Goal: Task Accomplishment & Management: Use online tool/utility

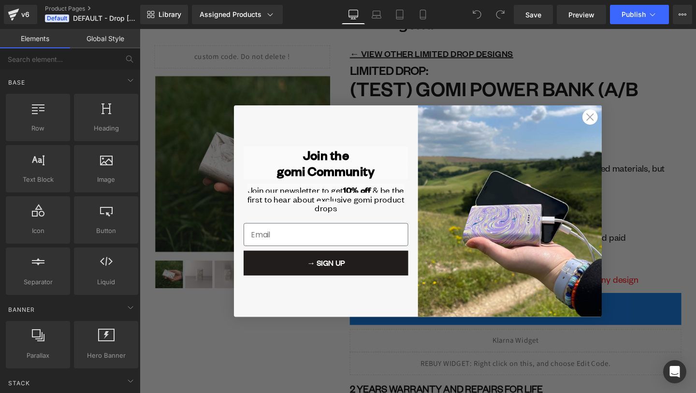
scroll to position [24, 0]
click at [613, 121] on icon "Close dialog" at bounding box center [613, 121] width 7 height 7
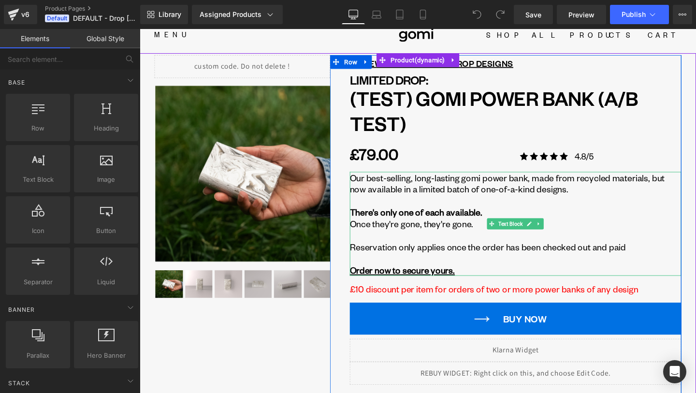
scroll to position [0, 0]
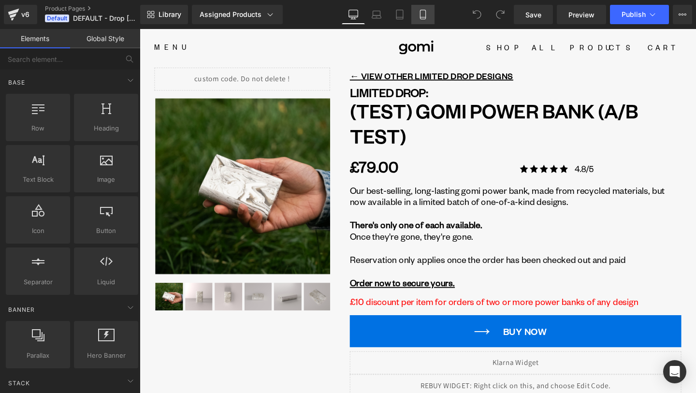
click at [433, 14] on link "Mobile" at bounding box center [422, 14] width 23 height 19
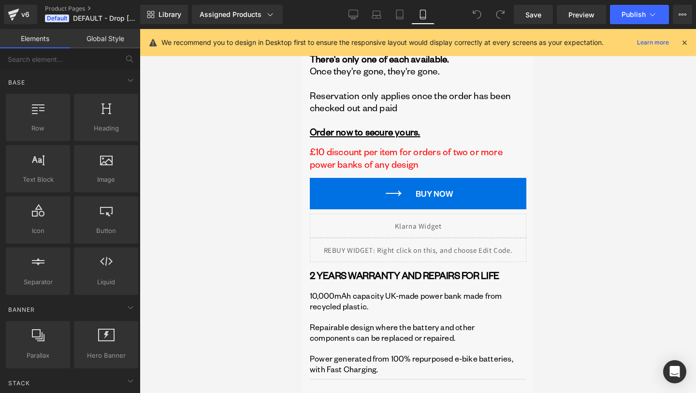
scroll to position [472, 0]
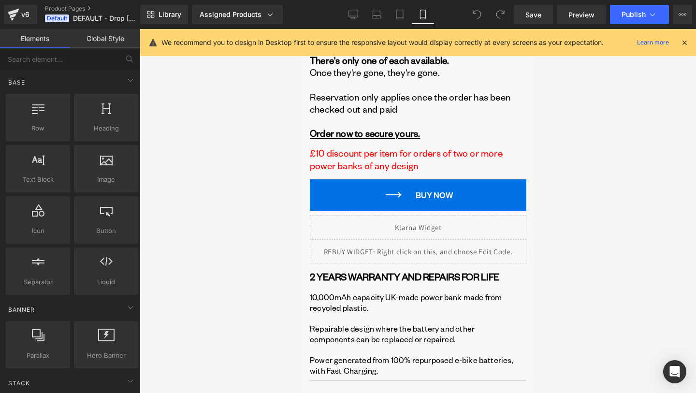
click at [341, 13] on div "Library Assigned Products Preview for Default Template (test) gomi Power Bank (…" at bounding box center [417, 14] width 555 height 19
click at [348, 11] on icon at bounding box center [353, 15] width 10 height 10
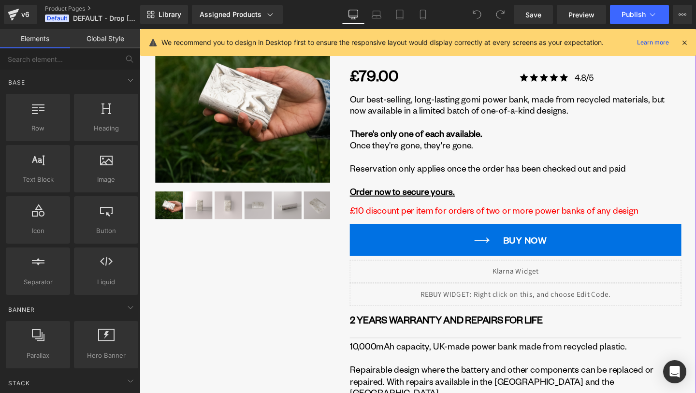
scroll to position [123, 0]
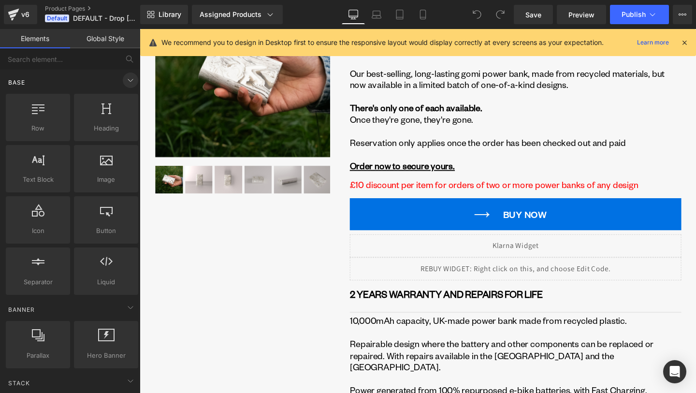
click at [125, 77] on icon at bounding box center [131, 80] width 12 height 12
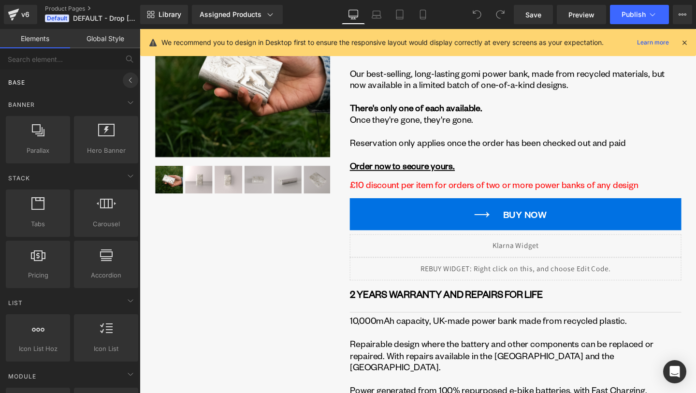
click at [125, 80] on icon at bounding box center [131, 80] width 12 height 12
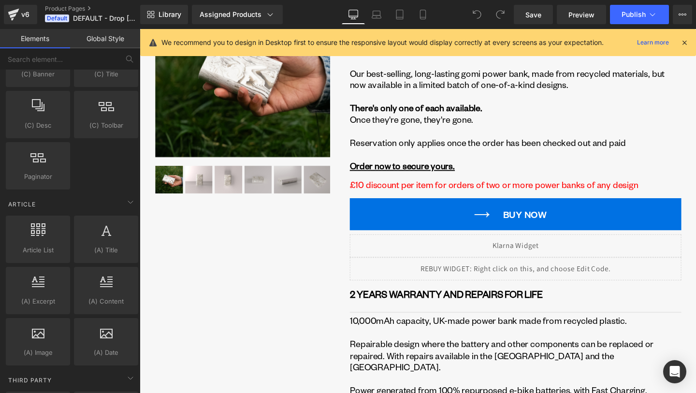
scroll to position [1859, 0]
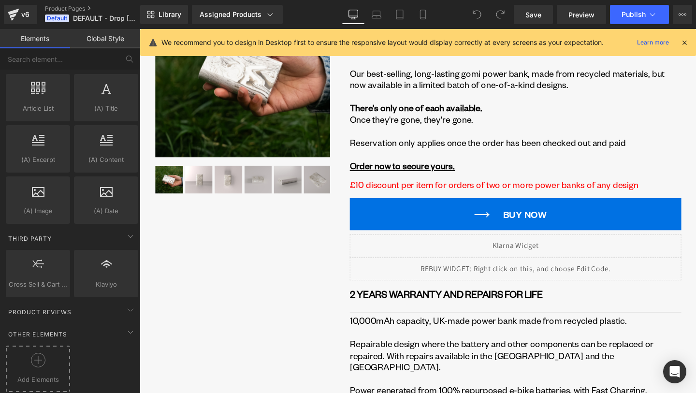
click at [41, 353] on icon at bounding box center [38, 360] width 14 height 14
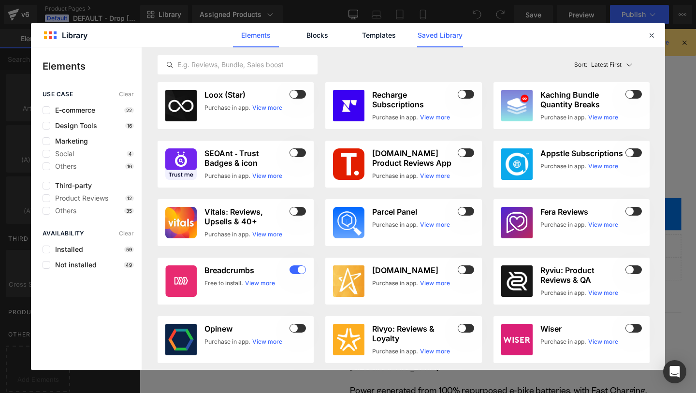
click at [432, 41] on link "Saved Library" at bounding box center [440, 35] width 46 height 24
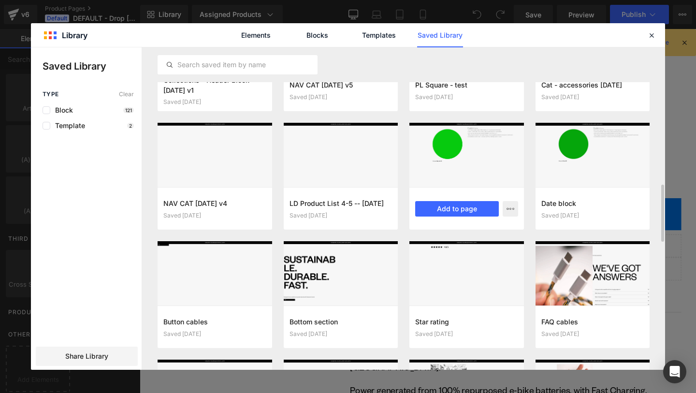
scroll to position [785, 0]
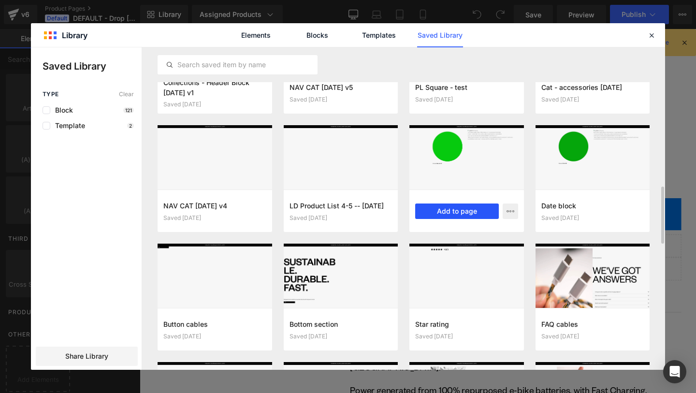
click at [469, 215] on button "Add to page" at bounding box center [457, 210] width 84 height 15
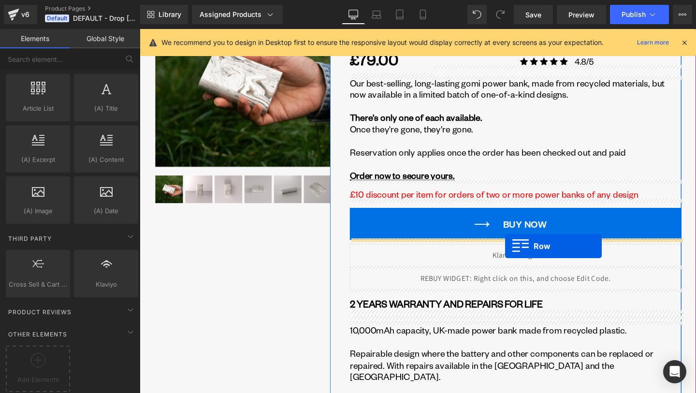
scroll to position [112, 0]
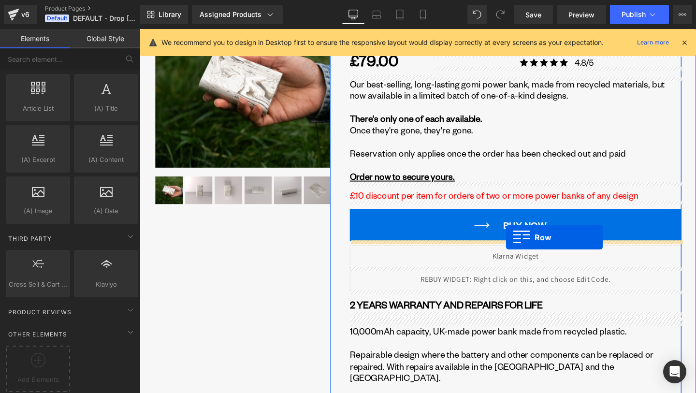
drag, startPoint x: 147, startPoint y: 207, endPoint x: 525, endPoint y: 248, distance: 379.5
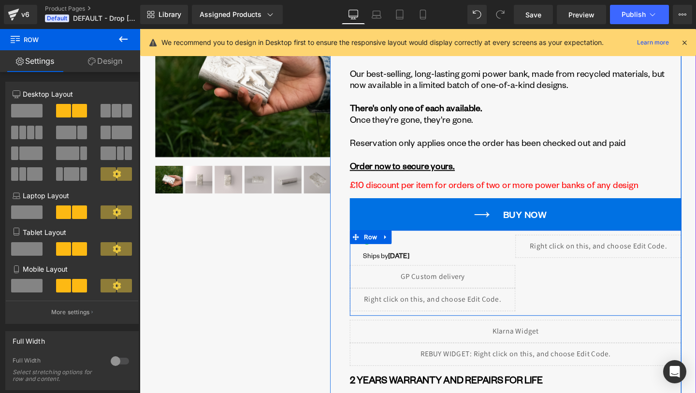
scroll to position [120, 0]
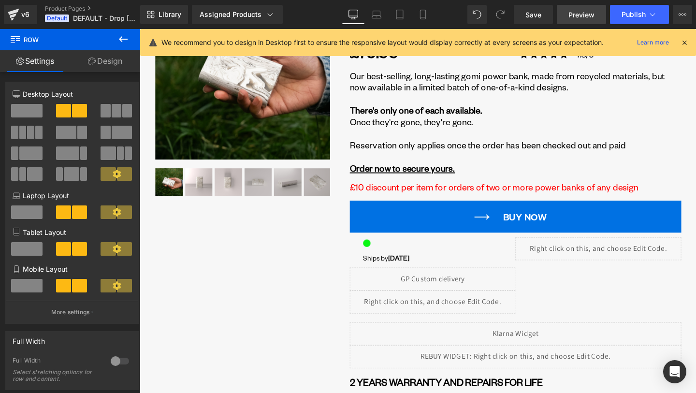
click at [579, 20] on link "Preview" at bounding box center [580, 14] width 49 height 19
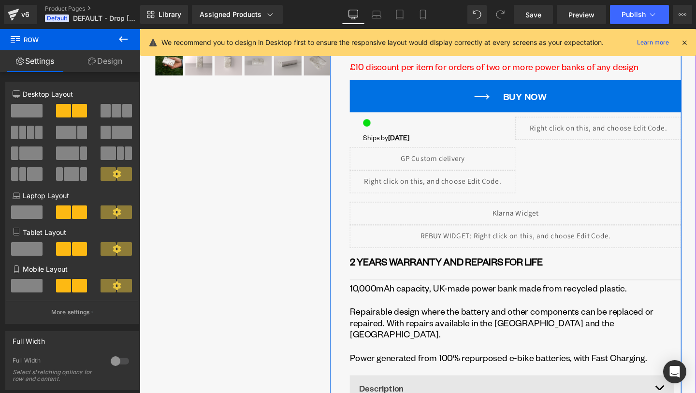
scroll to position [251, 0]
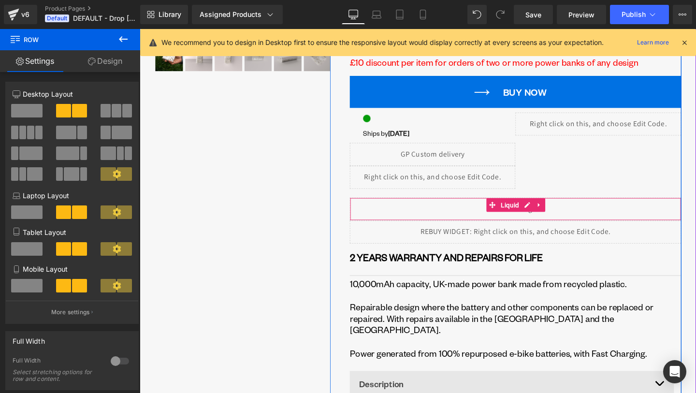
click at [545, 213] on div "Liquid" at bounding box center [534, 218] width 348 height 24
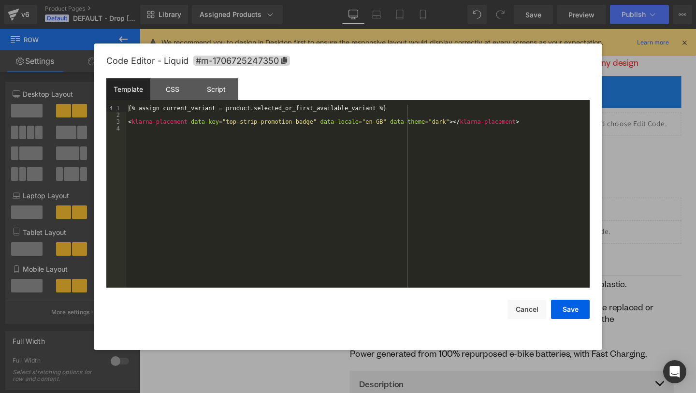
click at [380, 183] on div "{% assign current_variant = product.selected_or_first_available_variant %} < kl…" at bounding box center [357, 203] width 463 height 196
click at [578, 313] on button "Save" at bounding box center [570, 308] width 39 height 19
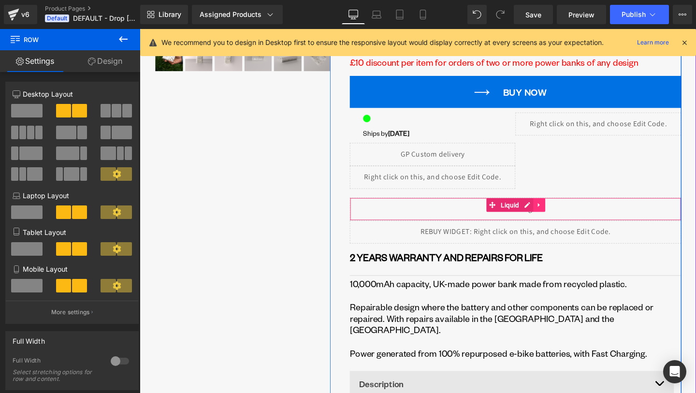
click at [563, 216] on icon at bounding box center [559, 213] width 7 height 7
click at [564, 213] on icon at bounding box center [565, 214] width 7 height 7
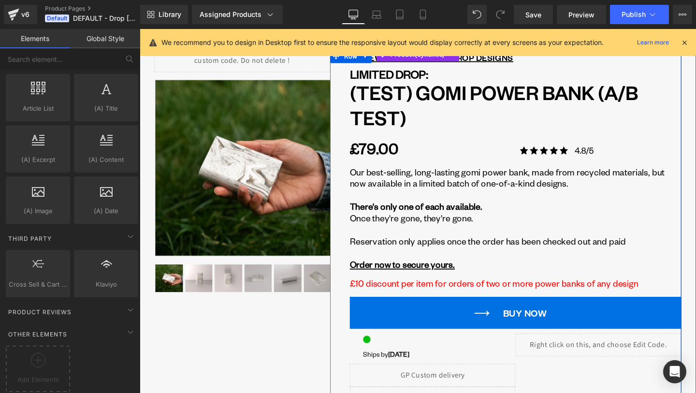
scroll to position [0, 0]
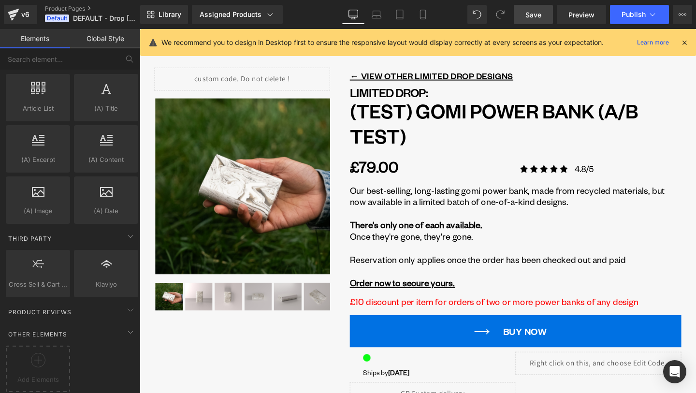
click at [530, 21] on link "Save" at bounding box center [532, 14] width 39 height 19
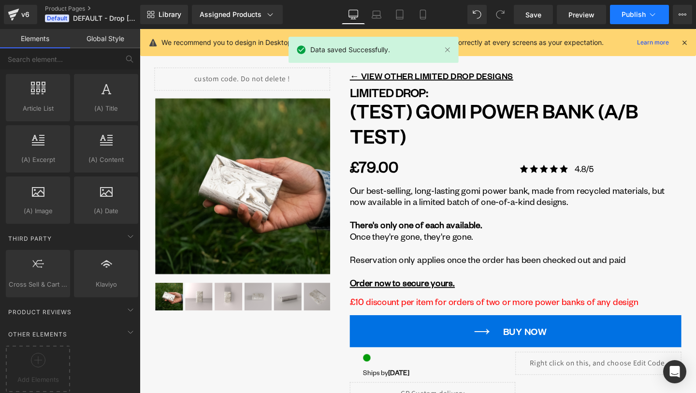
click at [639, 10] on button "Publish" at bounding box center [639, 14] width 59 height 19
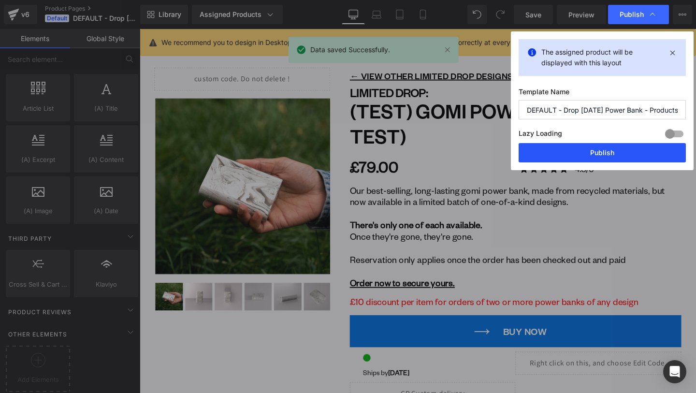
click at [608, 156] on button "Publish" at bounding box center [601, 152] width 167 height 19
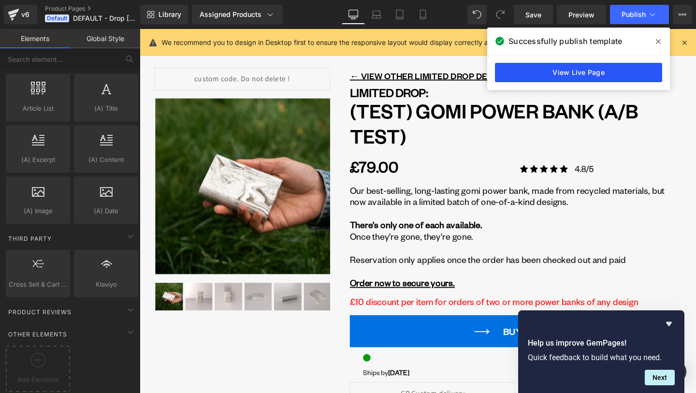
click at [574, 72] on link "View Live Page" at bounding box center [578, 72] width 167 height 19
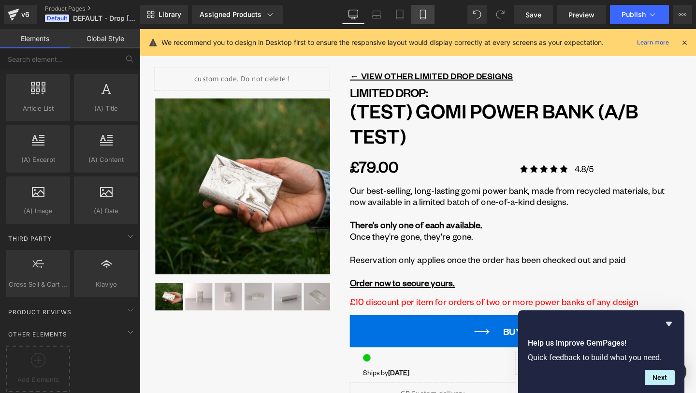
click at [423, 9] on link "Mobile" at bounding box center [422, 14] width 23 height 19
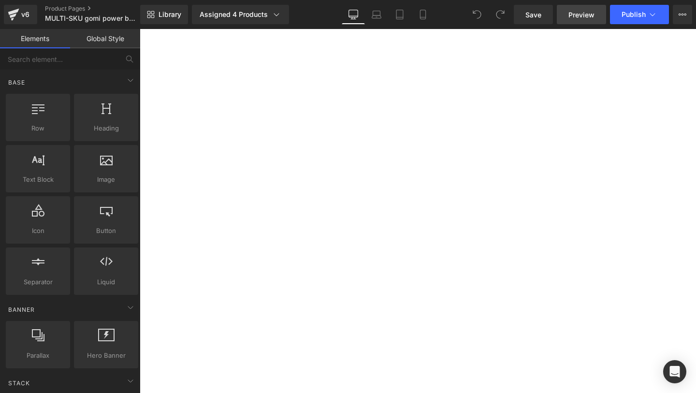
click at [586, 19] on span "Preview" at bounding box center [581, 15] width 26 height 10
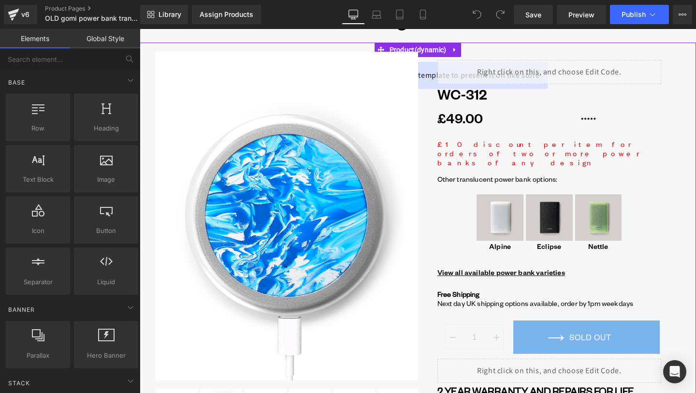
scroll to position [21, 0]
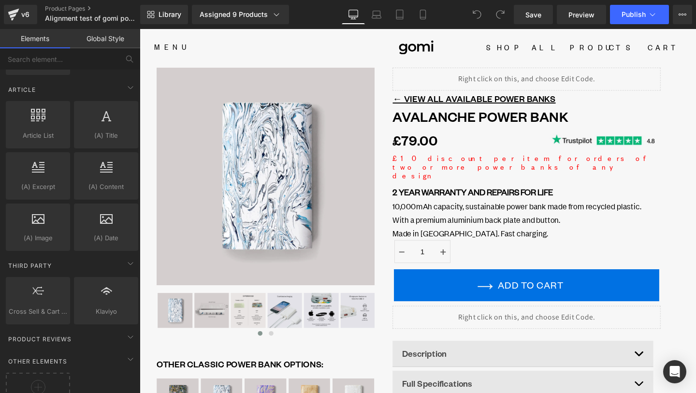
scroll to position [1859, 0]
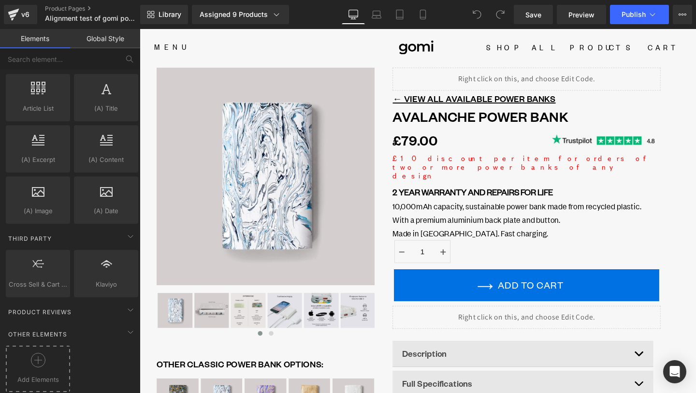
click at [40, 353] on icon at bounding box center [38, 360] width 14 height 14
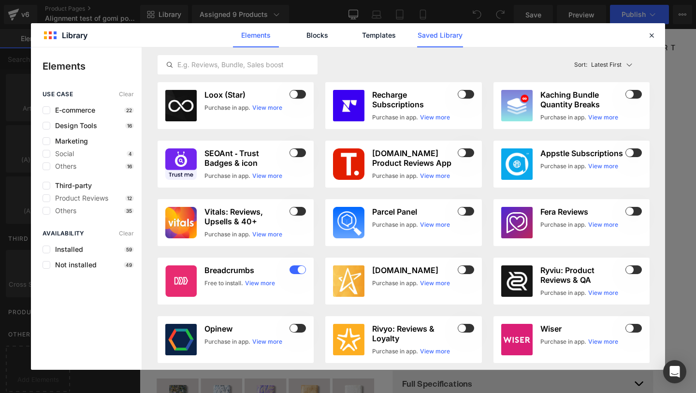
click at [421, 37] on link "Saved Library" at bounding box center [440, 35] width 46 height 24
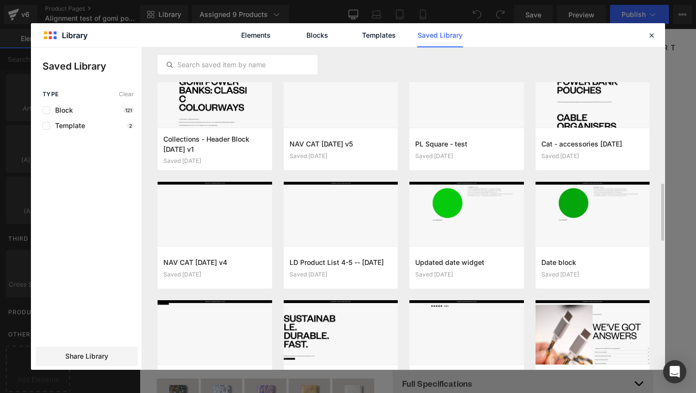
scroll to position [735, 0]
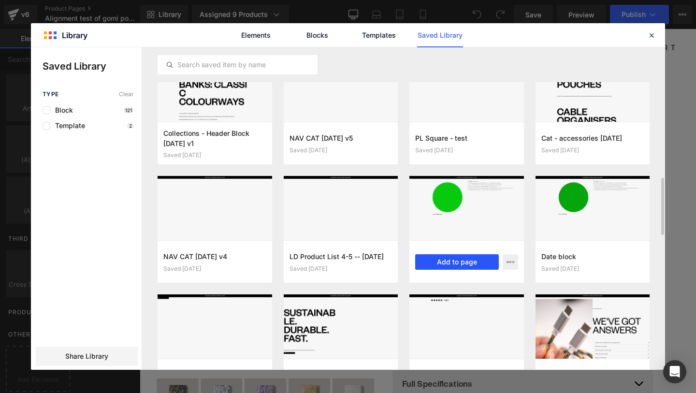
click at [436, 261] on button "Add to page" at bounding box center [457, 261] width 84 height 15
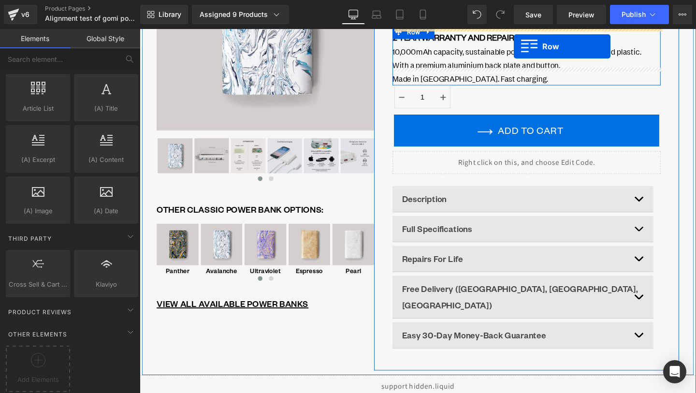
scroll to position [133, 0]
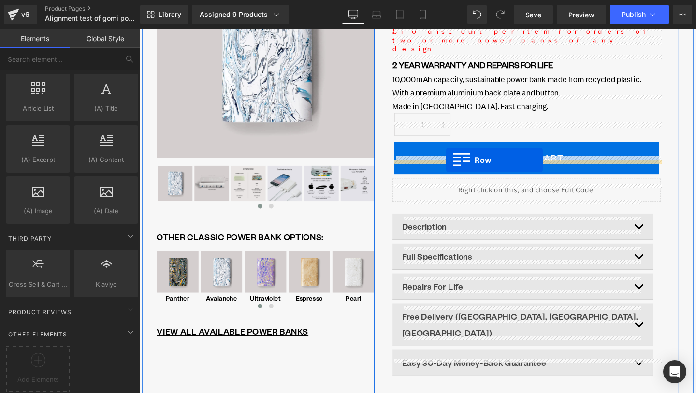
drag, startPoint x: 149, startPoint y: 85, endPoint x: 461, endPoint y: 167, distance: 323.1
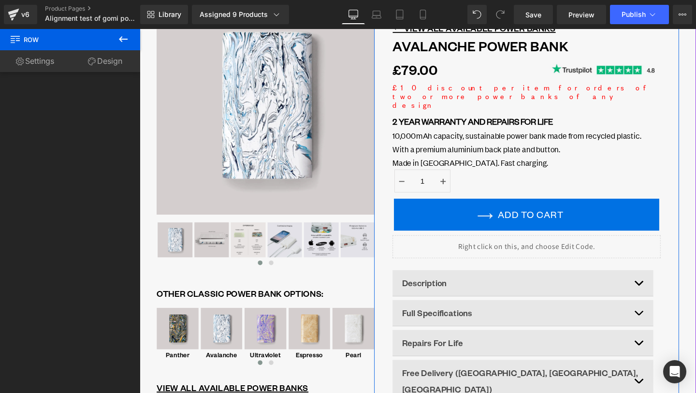
scroll to position [0, 0]
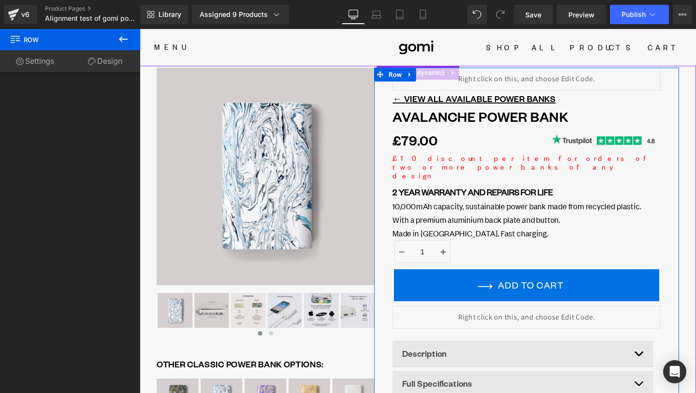
click at [334, 52] on header "Menu Shop All Power Banks Wireless Chargers Speakers Phone Cases Charging Cable…" at bounding box center [432, 48] width 584 height 39
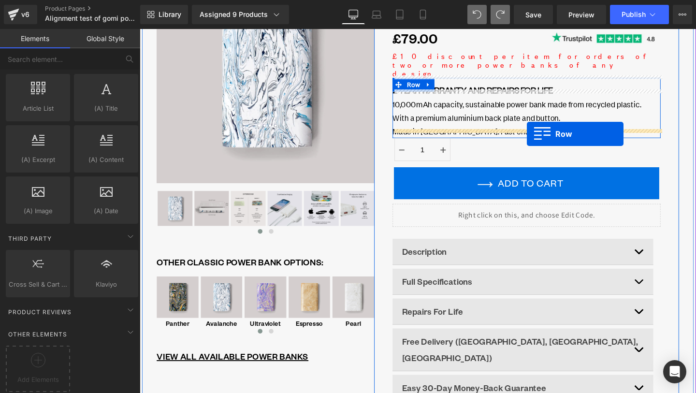
scroll to position [98, 0]
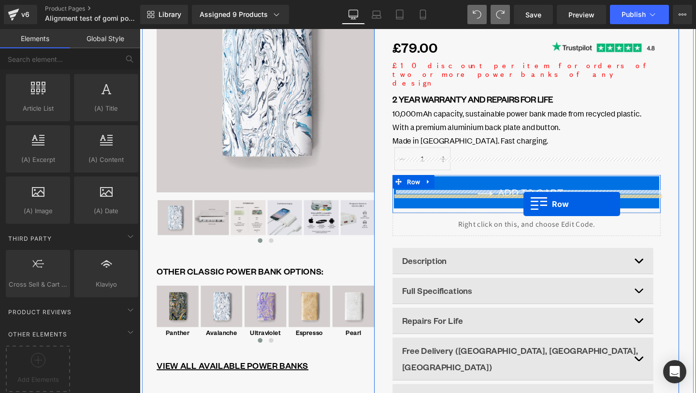
drag, startPoint x: 584, startPoint y: 162, endPoint x: 543, endPoint y: 213, distance: 65.6
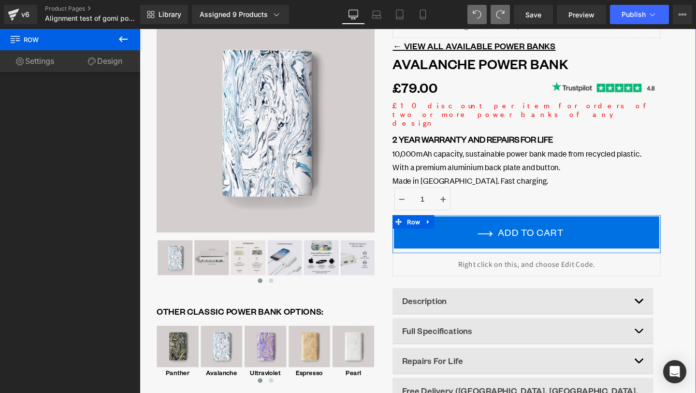
scroll to position [0, 0]
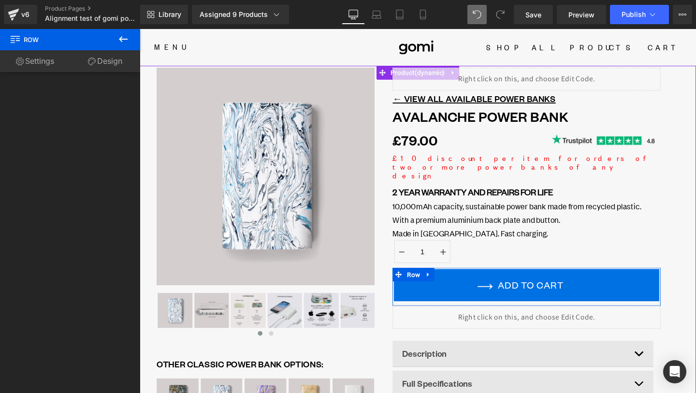
click at [387, 91] on div "Liquid ← VIEW ALL AVAILABLE POWER BANKS Text Block Avalanche Power Bank (P) Tit…" at bounding box center [546, 308] width 320 height 476
click at [404, 120] on div "Liquid ← VIEW ALL AVAILABLE POWER BANKS Text Block Avalanche Power Bank (P) Tit…" at bounding box center [546, 308] width 320 height 476
click at [418, 323] on div "Liquid" at bounding box center [546, 332] width 282 height 24
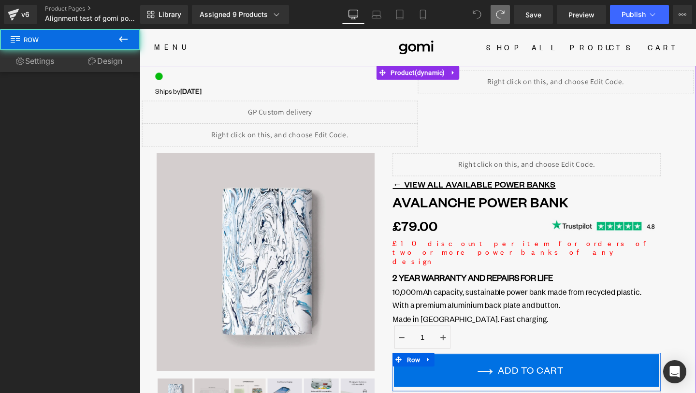
click at [475, 14] on icon at bounding box center [476, 14] width 9 height 9
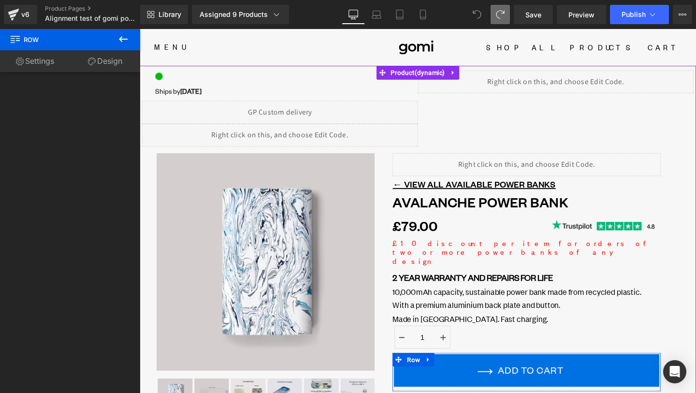
click at [128, 43] on icon at bounding box center [123, 39] width 12 height 12
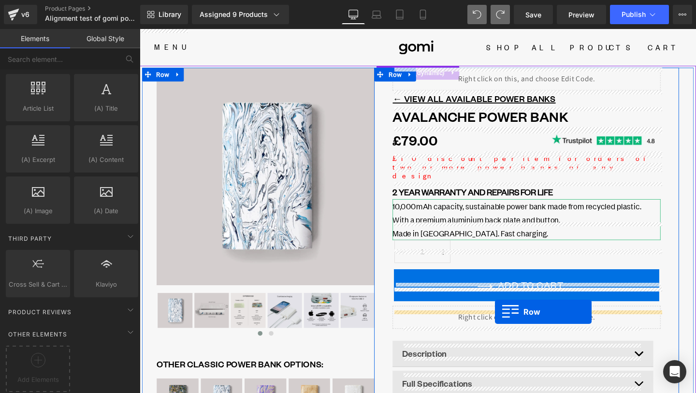
drag, startPoint x: 145, startPoint y: 74, endPoint x: 513, endPoint y: 326, distance: 445.4
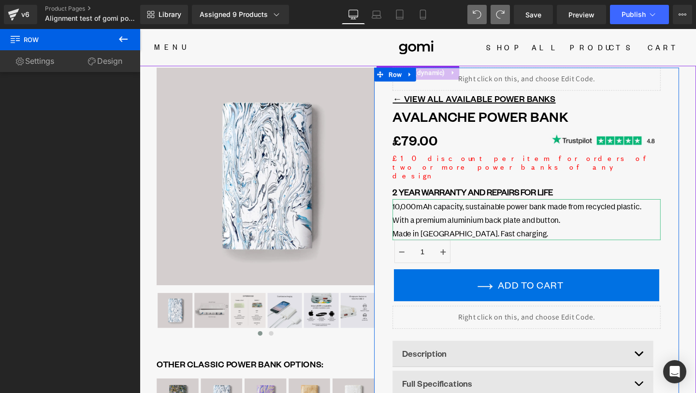
click at [370, 52] on header "Menu Shop All Power Banks Wireless Chargers Speakers Phone Cases Charging Cable…" at bounding box center [432, 48] width 584 height 39
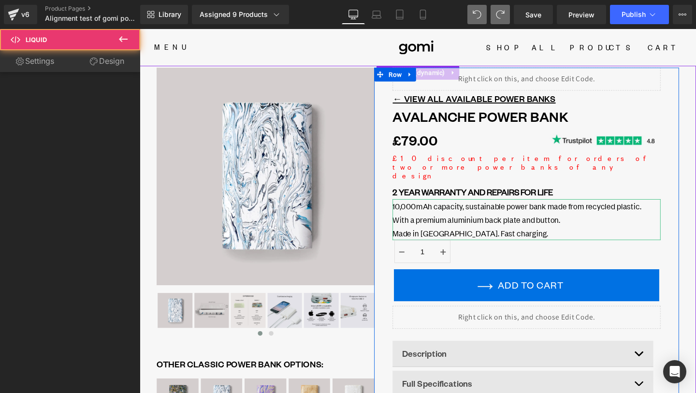
drag, startPoint x: 467, startPoint y: 75, endPoint x: 461, endPoint y: 168, distance: 92.4
click at [467, 76] on div "Liquid" at bounding box center [546, 82] width 282 height 24
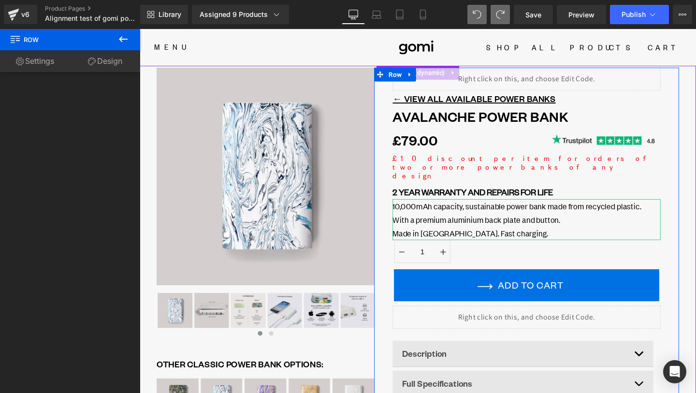
click at [517, 90] on div "Liquid" at bounding box center [546, 82] width 282 height 24
click at [478, 74] on div "Liquid" at bounding box center [546, 82] width 282 height 24
click at [374, 19] on icon at bounding box center [376, 15] width 10 height 10
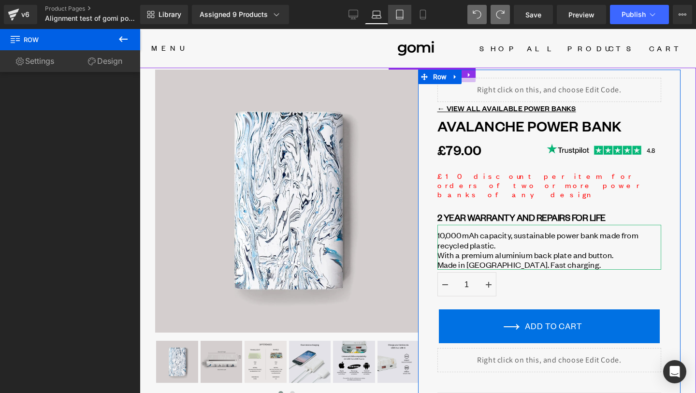
click at [398, 10] on icon at bounding box center [400, 15] width 10 height 10
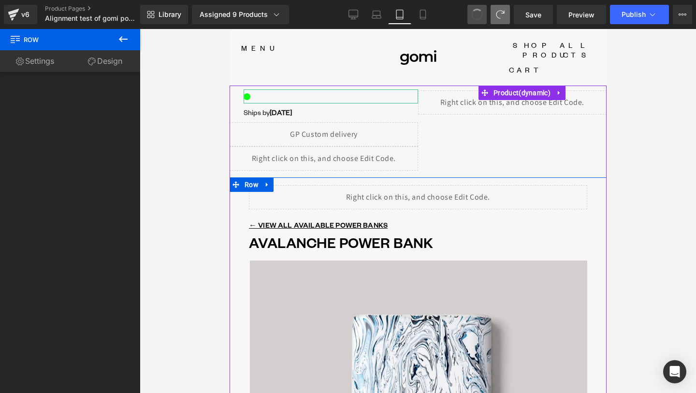
click at [479, 15] on span at bounding box center [476, 14] width 15 height 15
click at [479, 15] on span at bounding box center [477, 14] width 16 height 16
click at [479, 15] on span at bounding box center [477, 15] width 16 height 16
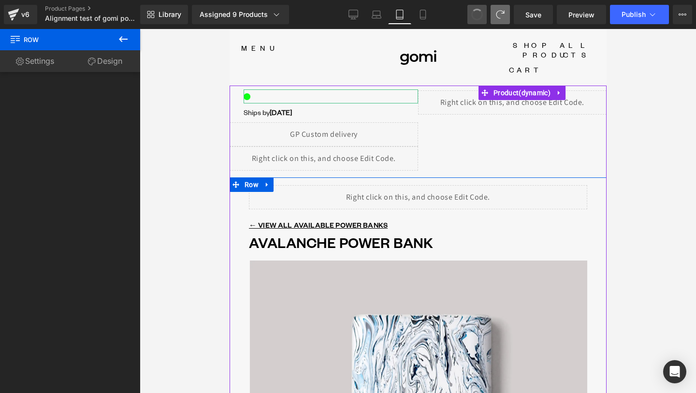
click at [479, 15] on span at bounding box center [476, 14] width 15 height 15
click at [479, 15] on span at bounding box center [477, 15] width 14 height 14
click at [479, 15] on span at bounding box center [476, 14] width 13 height 13
click at [479, 15] on span at bounding box center [477, 15] width 12 height 12
click at [479, 15] on span at bounding box center [476, 14] width 15 height 15
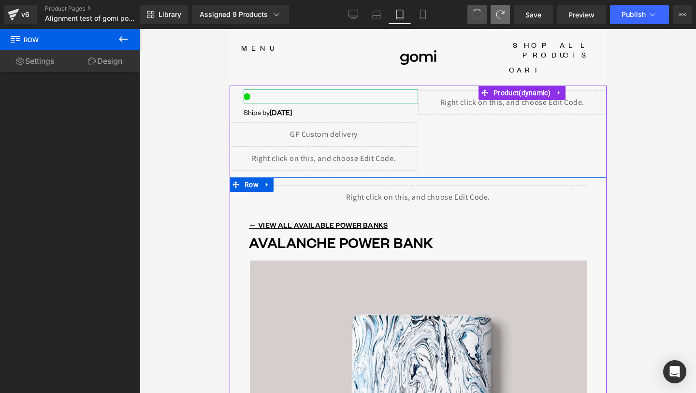
click at [479, 15] on span at bounding box center [476, 14] width 15 height 15
click at [479, 15] on span at bounding box center [476, 14] width 14 height 14
click at [479, 15] on span at bounding box center [477, 15] width 16 height 16
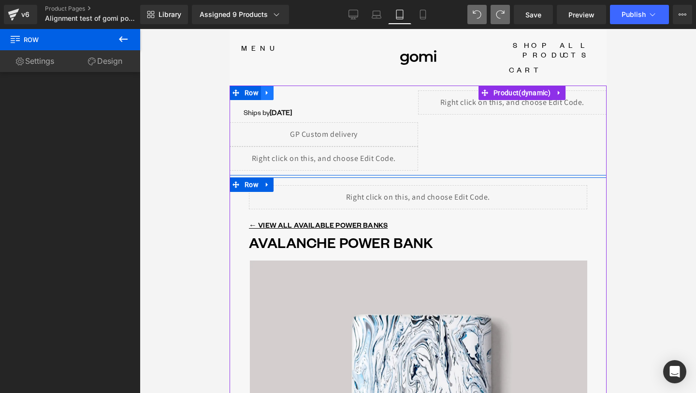
click at [267, 91] on icon at bounding box center [266, 93] width 2 height 4
click at [296, 85] on link at bounding box center [291, 92] width 13 height 14
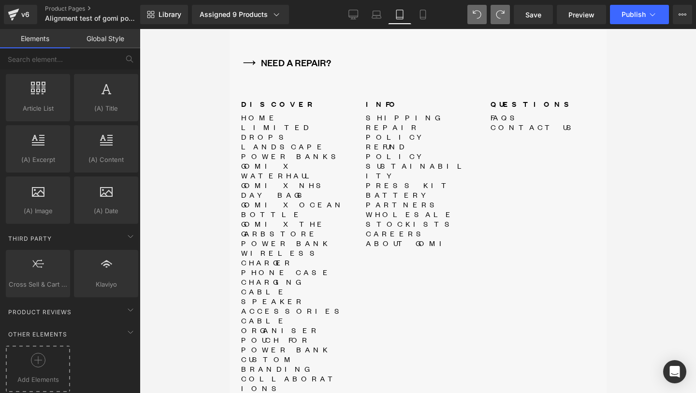
scroll to position [5079, 0]
click at [62, 353] on div at bounding box center [37, 364] width 59 height 22
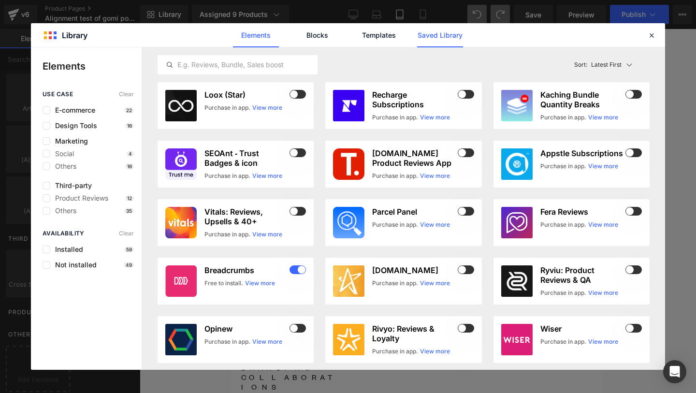
click at [426, 33] on link "Saved Library" at bounding box center [440, 35] width 46 height 24
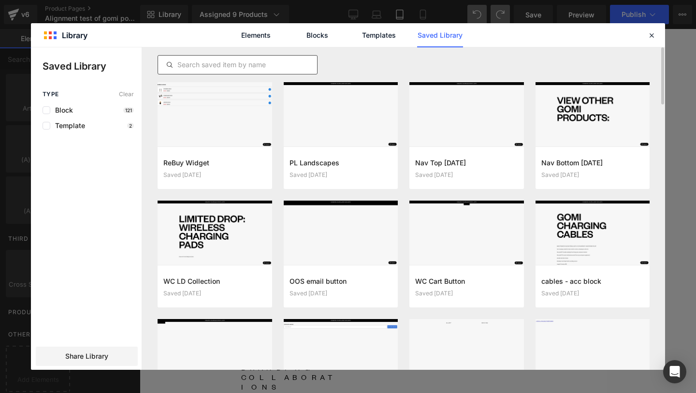
click at [288, 59] on input "text" at bounding box center [237, 65] width 159 height 12
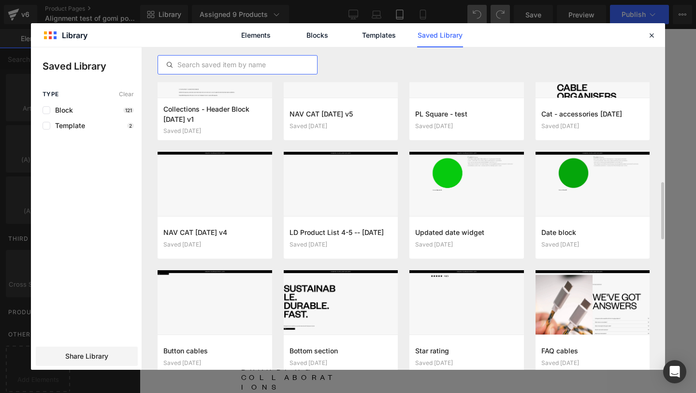
scroll to position [755, 0]
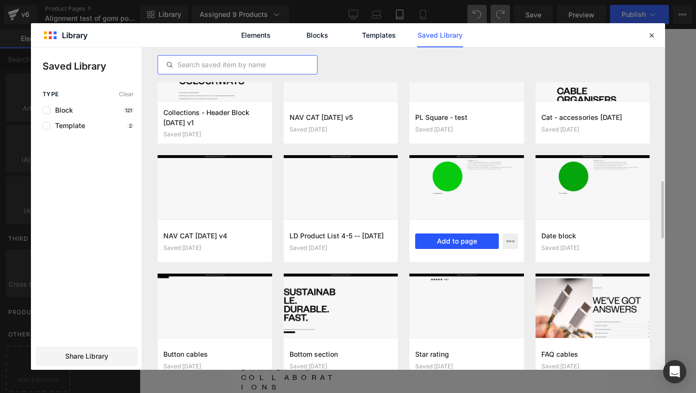
click at [467, 245] on button "Add to page" at bounding box center [457, 240] width 84 height 15
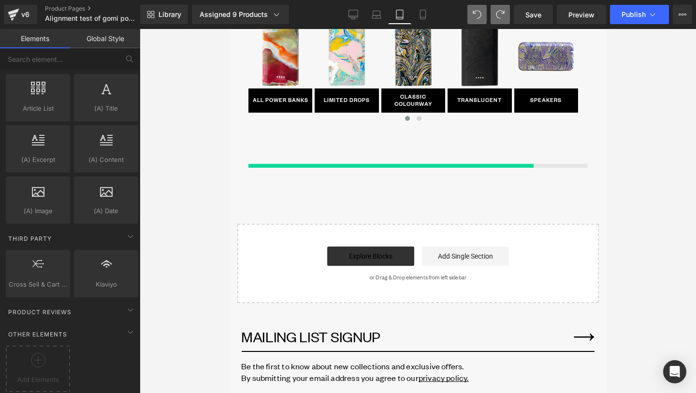
scroll to position [4766, 0]
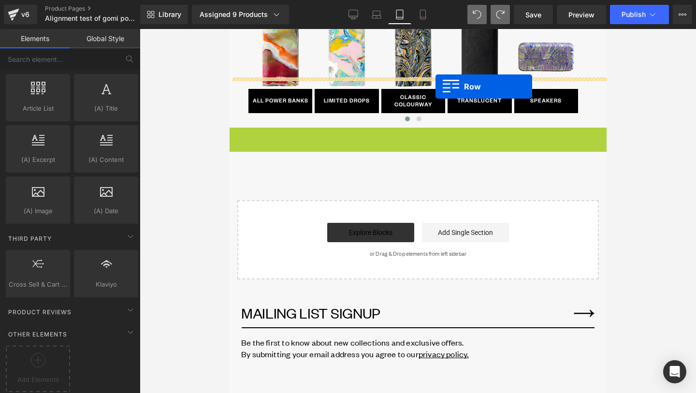
drag, startPoint x: 239, startPoint y: 85, endPoint x: 435, endPoint y: 86, distance: 196.1
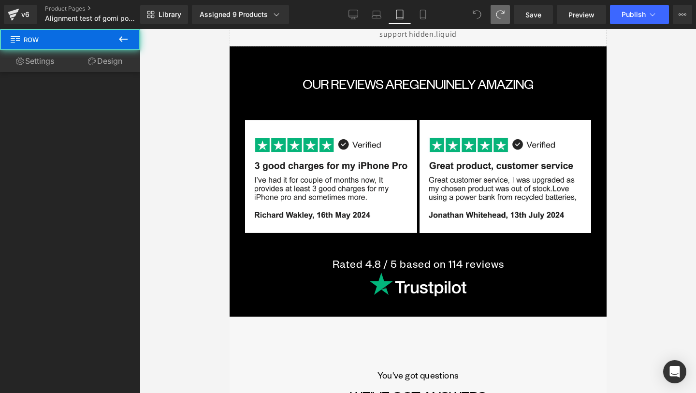
scroll to position [0, 0]
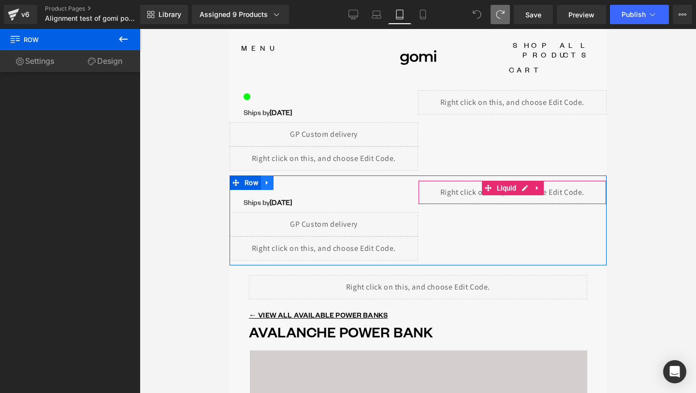
click at [271, 175] on link at bounding box center [266, 182] width 13 height 14
click at [296, 175] on link at bounding box center [291, 182] width 13 height 14
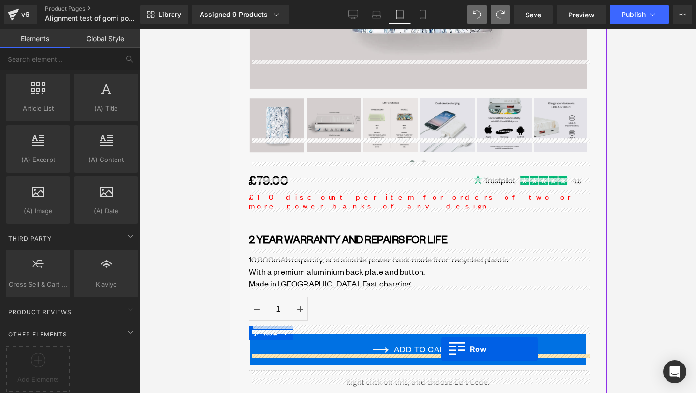
scroll to position [464, 0]
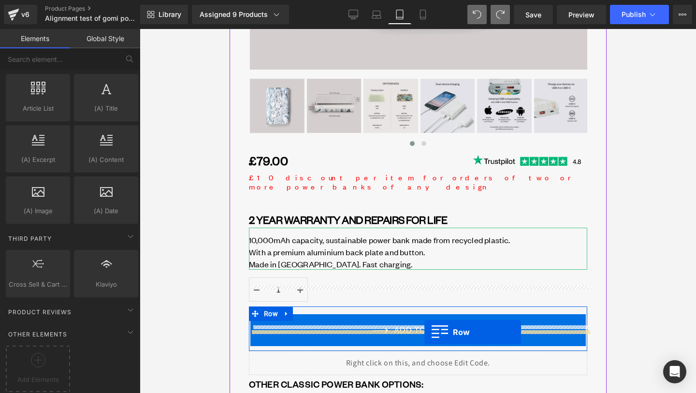
drag, startPoint x: 236, startPoint y: 84, endPoint x: 424, endPoint y: 332, distance: 311.0
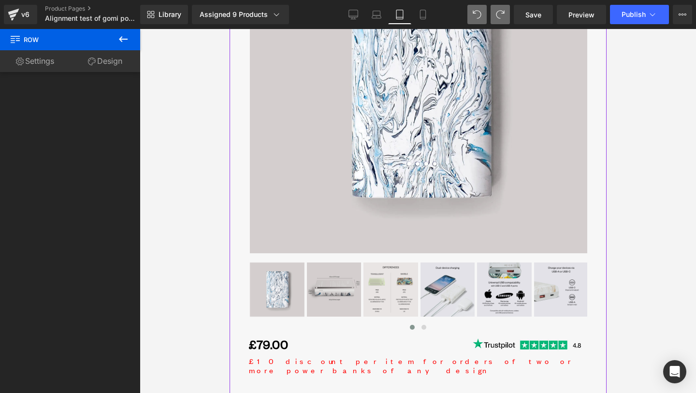
scroll to position [188, 0]
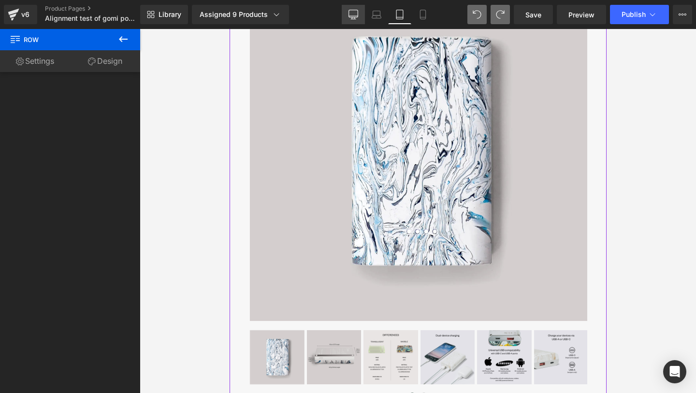
click at [359, 14] on link "Desktop" at bounding box center [352, 14] width 23 height 19
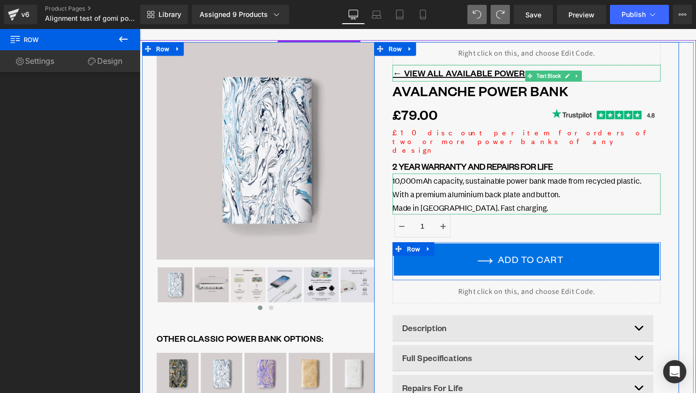
scroll to position [0, 0]
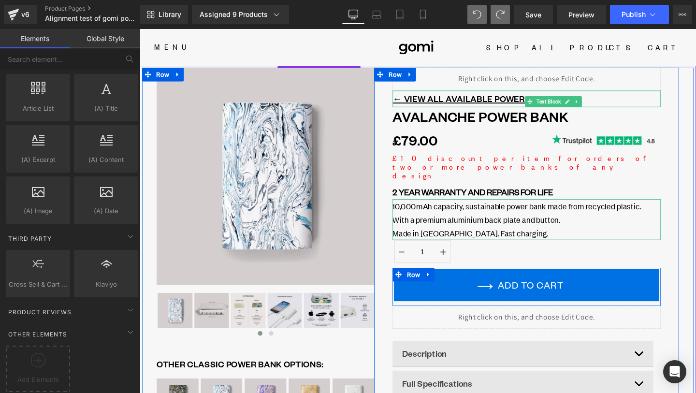
click at [336, 47] on header "Menu Shop All Power Banks Wireless Chargers Speakers Phone Cases Charging Cable…" at bounding box center [432, 48] width 584 height 39
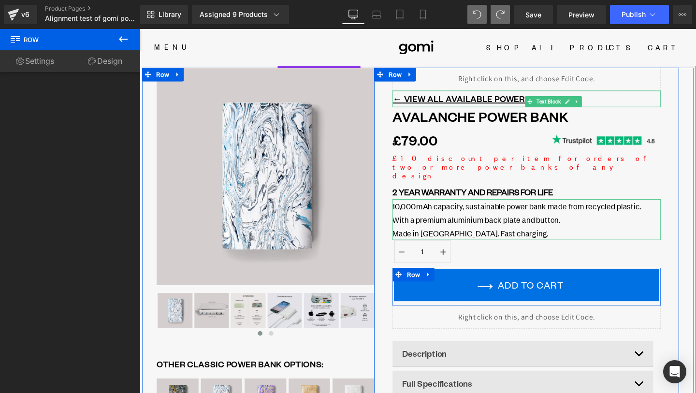
click at [305, 40] on header "Menu Shop All Power Banks Wireless Chargers Speakers Phone Cases Charging Cable…" at bounding box center [432, 48] width 584 height 39
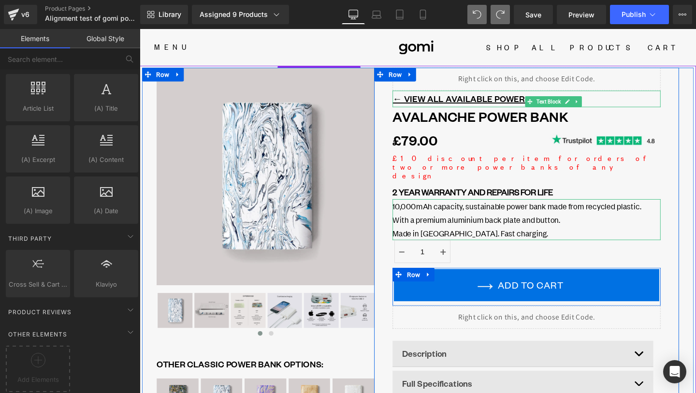
click at [316, 38] on header "Menu Shop All Power Banks Wireless Chargers Speakers Phone Cases Charging Cable…" at bounding box center [432, 48] width 584 height 39
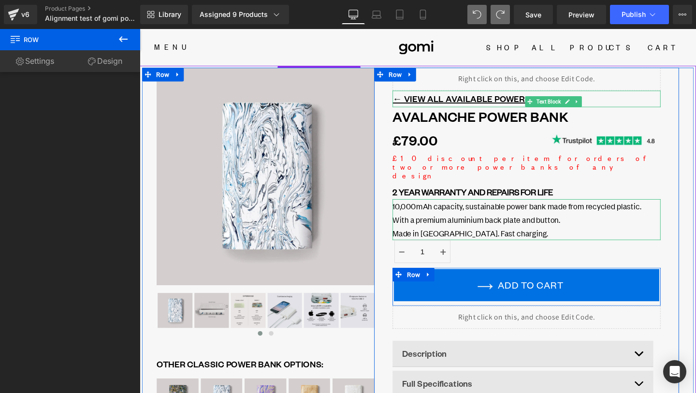
click at [310, 43] on header "Menu Shop All Power Banks Wireless Chargers Speakers Phone Cases Charging Cable…" at bounding box center [432, 48] width 584 height 39
click at [569, 17] on span "Preview" at bounding box center [581, 15] width 26 height 10
click at [310, 69] on span "Product" at bounding box center [328, 75] width 62 height 14
click at [313, 59] on header "Menu Shop All Power Banks Wireless Chargers Speakers Phone Cases Charging Cable…" at bounding box center [432, 48] width 584 height 39
